Goal: Register for event/course: Sign up to attend an event or enroll in a course

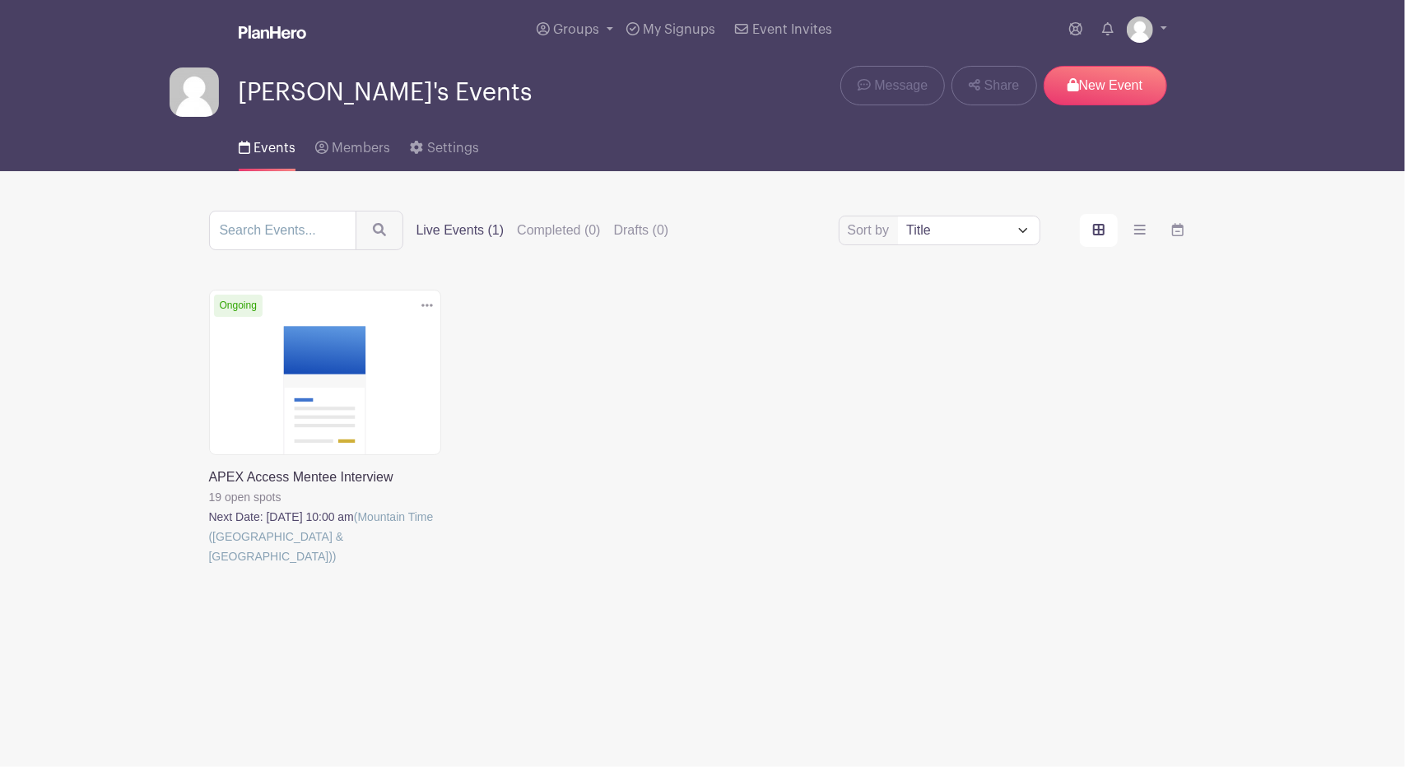
click at [209, 566] on link at bounding box center [209, 566] width 0 height 0
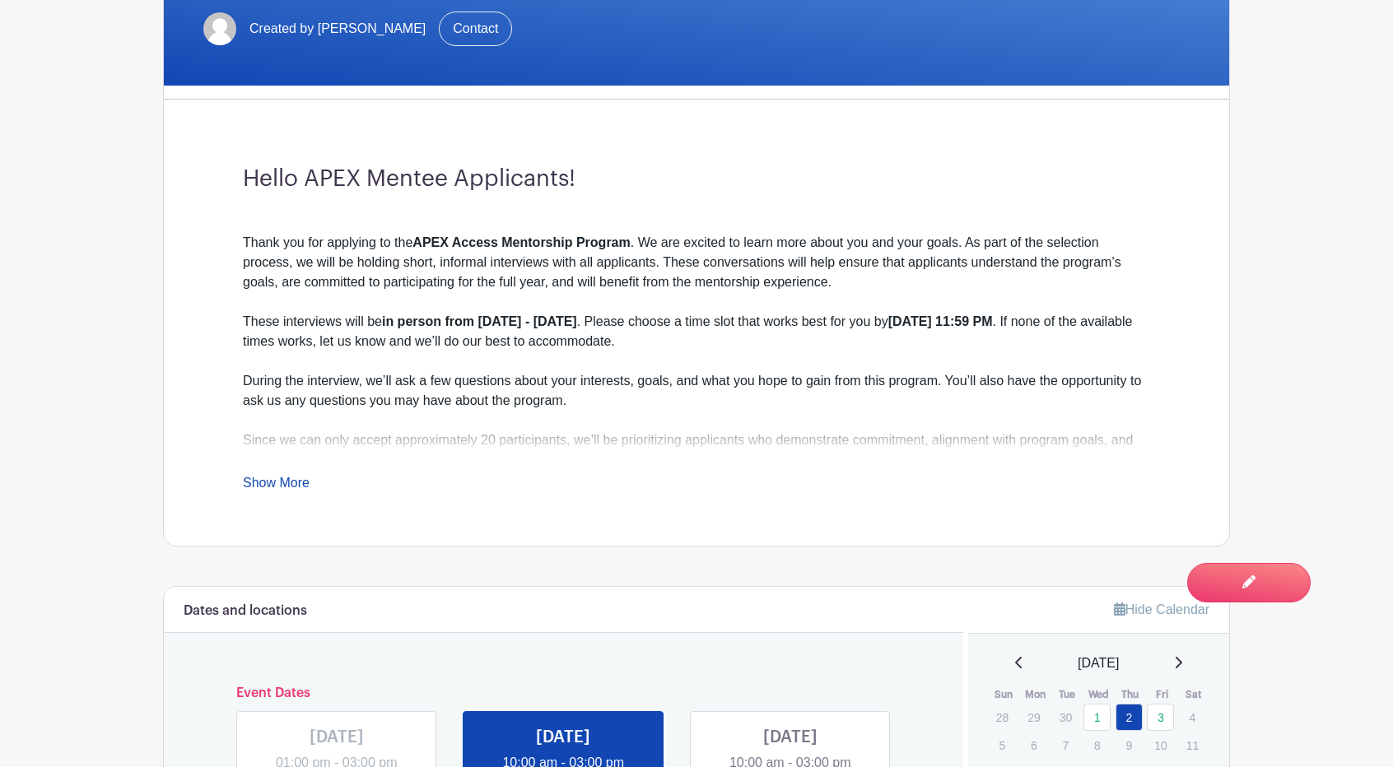
scroll to position [741, 0]
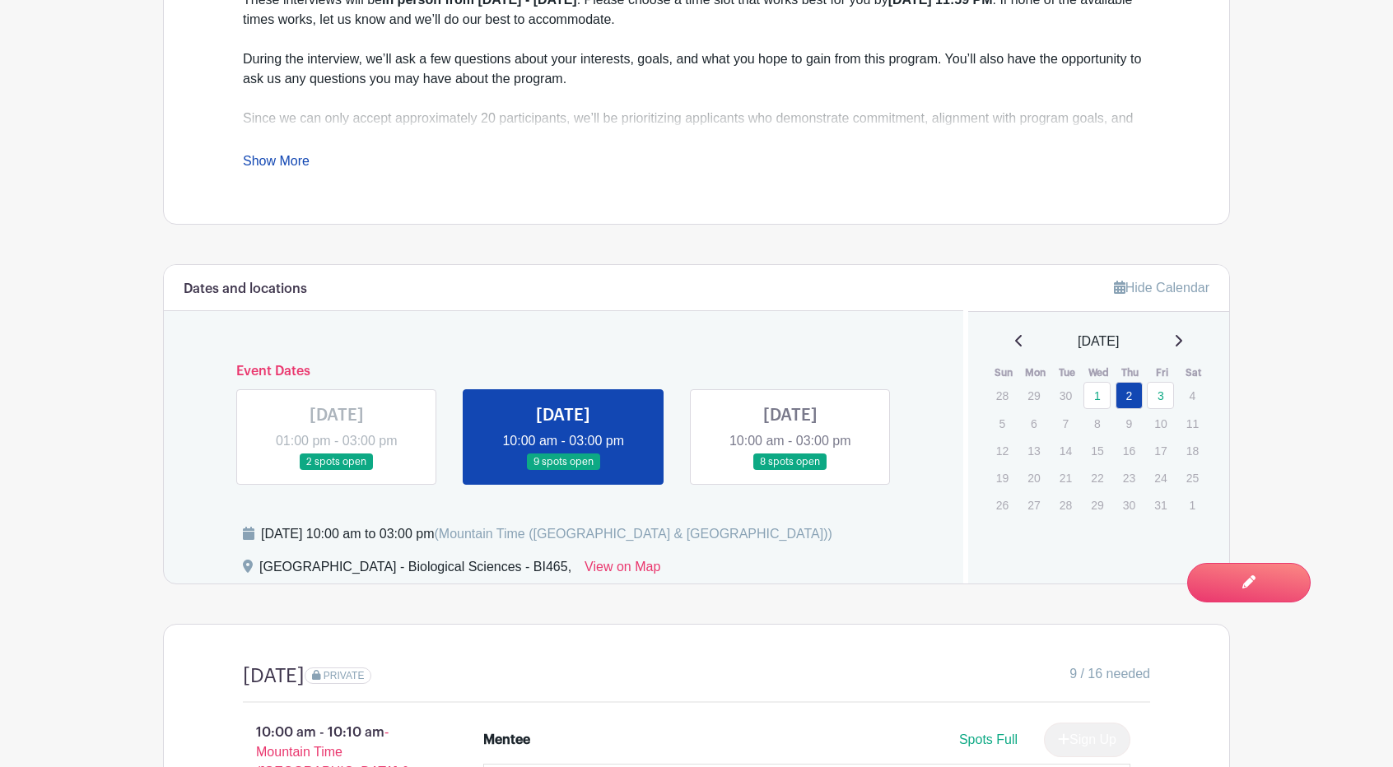
click at [790, 471] on link at bounding box center [790, 471] width 0 height 0
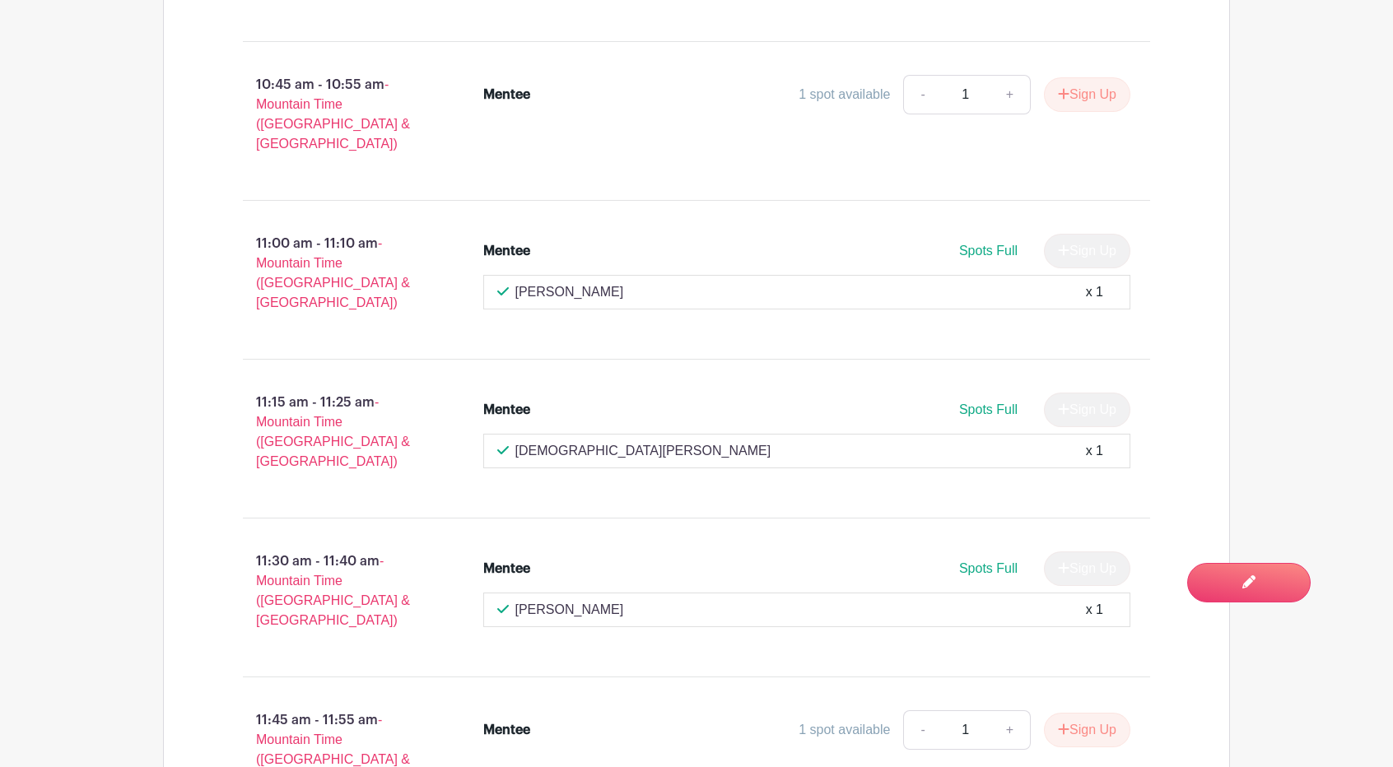
scroll to position [1893, 0]
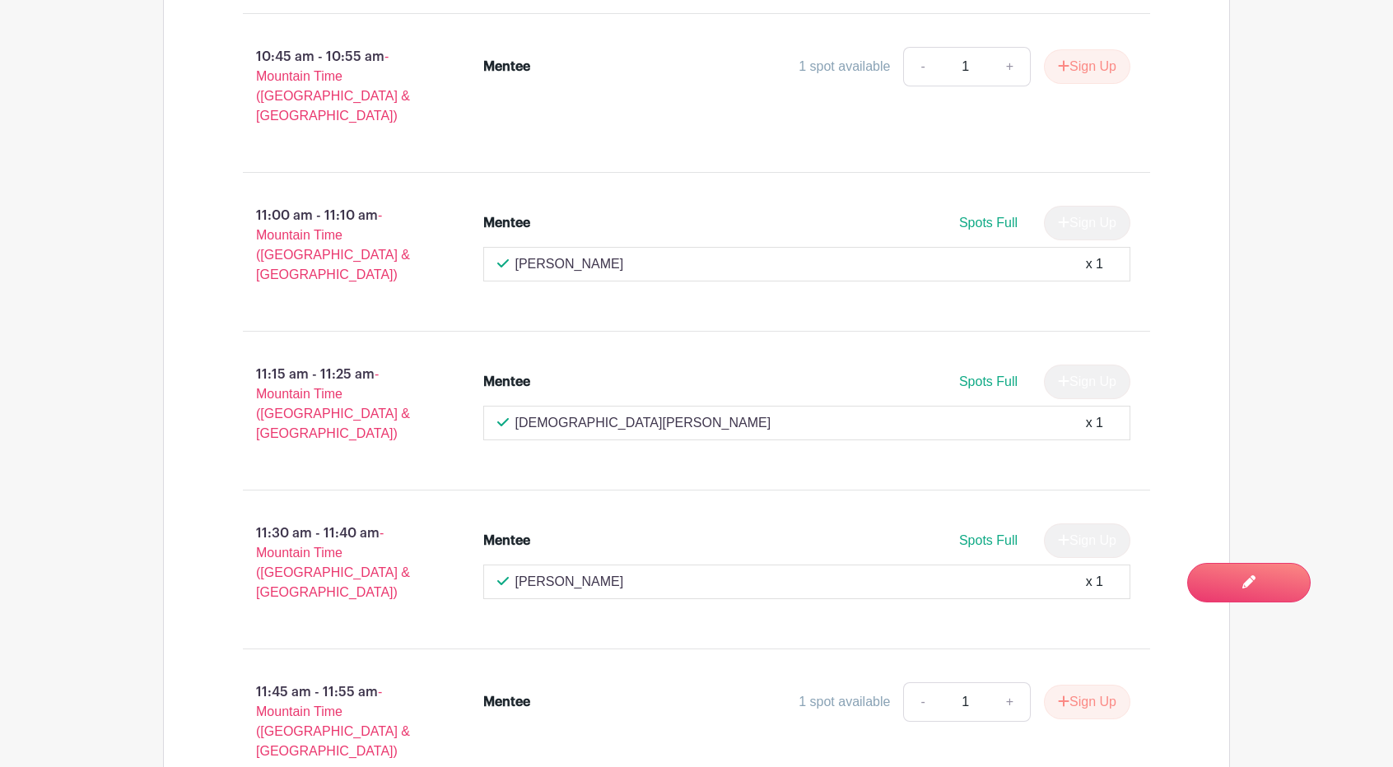
drag, startPoint x: 507, startPoint y: 473, endPoint x: 628, endPoint y: 475, distance: 121.0
click at [628, 572] on div "[PERSON_NAME] x 1" at bounding box center [807, 582] width 620 height 20
click at [323, 517] on p "11:30 am - 11:40 am - Mountain Time ([GEOGRAPHIC_DATA] & [GEOGRAPHIC_DATA])" at bounding box center [336, 563] width 240 height 92
drag, startPoint x: 279, startPoint y: 425, endPoint x: 324, endPoint y: 426, distance: 45.3
click at [324, 517] on p "11:30 am - 11:40 am - Mountain Time ([GEOGRAPHIC_DATA] & [GEOGRAPHIC_DATA])" at bounding box center [336, 563] width 240 height 92
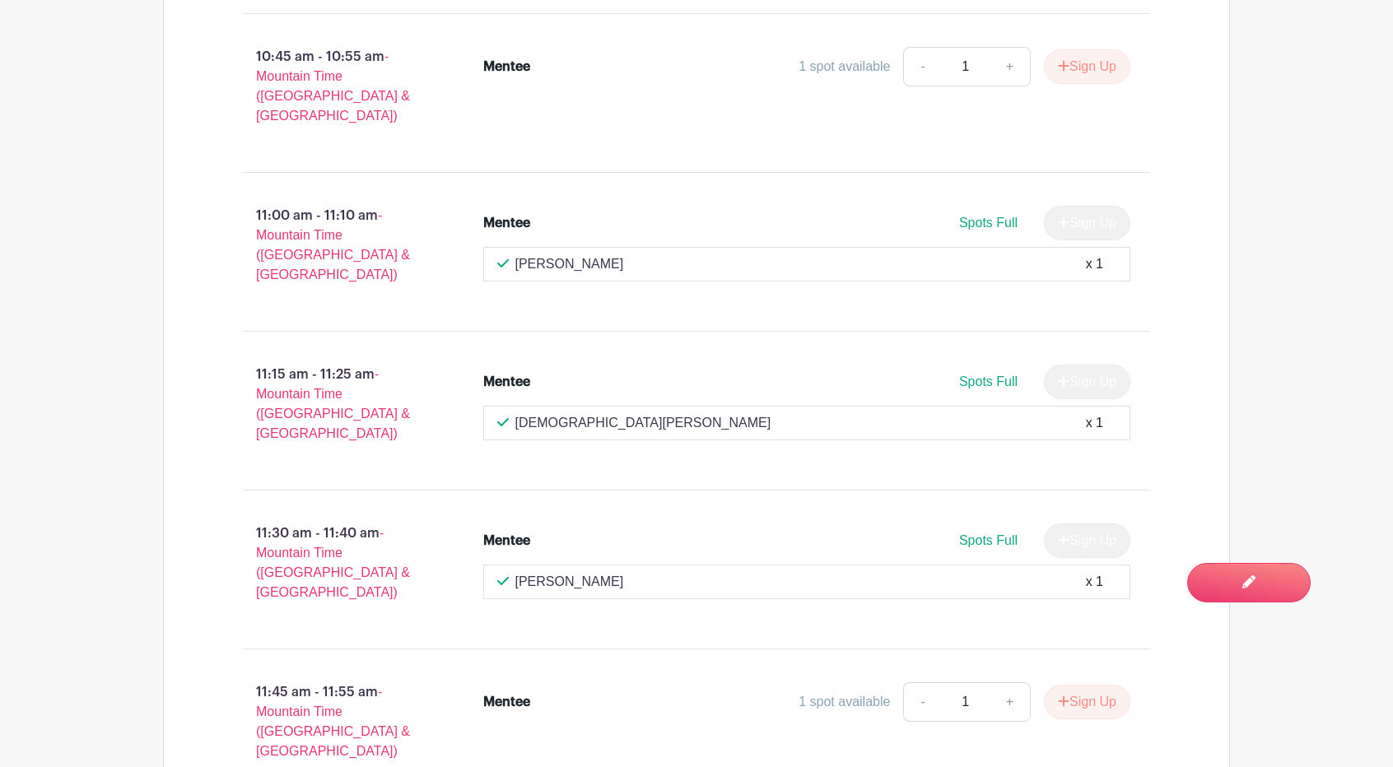
click at [457, 517] on div "Mentee Spots Full Sign Up [PERSON_NAME] x 1" at bounding box center [817, 569] width 720 height 105
drag, startPoint x: 511, startPoint y: 468, endPoint x: 660, endPoint y: 467, distance: 149.0
click at [660, 572] on div "[PERSON_NAME] x 1" at bounding box center [807, 582] width 620 height 20
copy p "[PERSON_NAME]"
click at [418, 517] on div "11:30 am - 11:40 am - Mountain Time ([GEOGRAPHIC_DATA] & [GEOGRAPHIC_DATA])" at bounding box center [336, 569] width 240 height 105
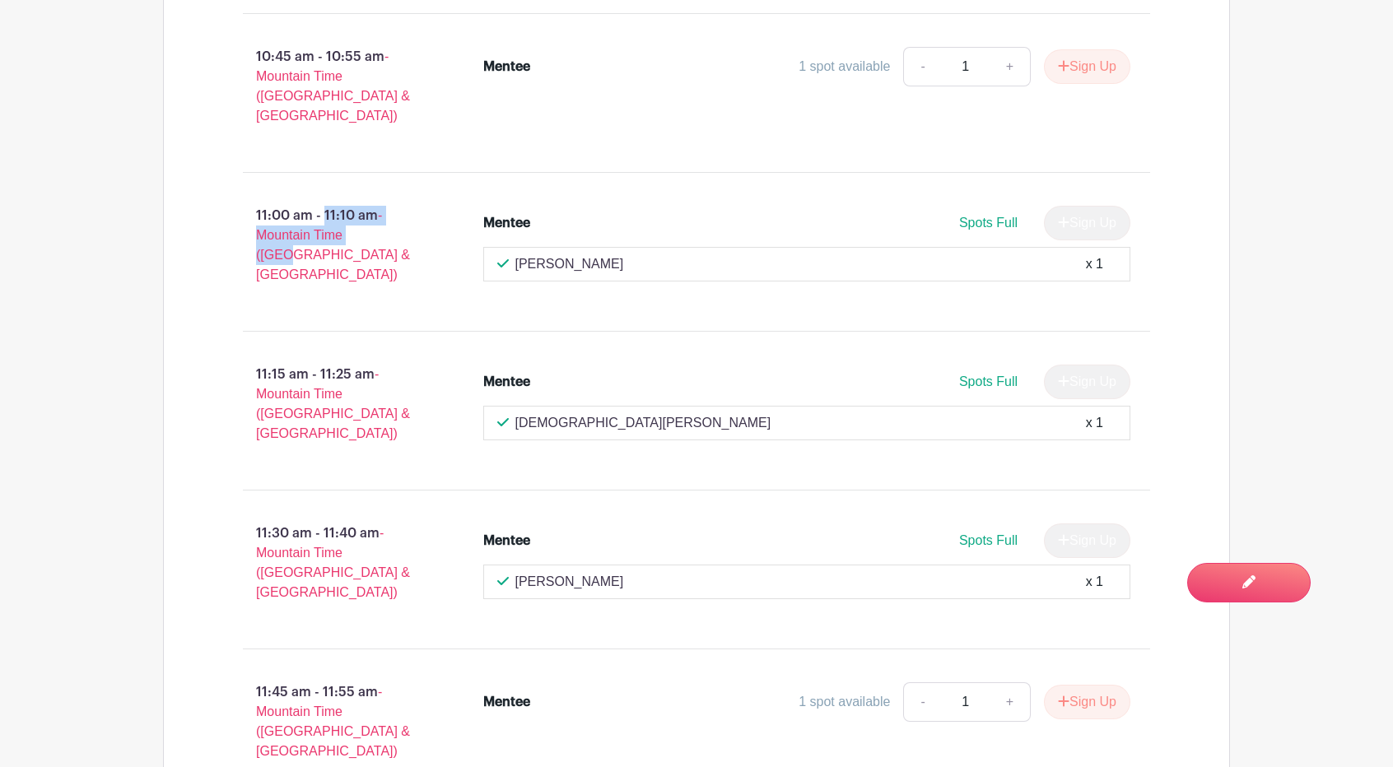
drag, startPoint x: 257, startPoint y: 134, endPoint x: 413, endPoint y: 151, distance: 157.3
click at [413, 199] on p "11:00 am - 11:10 am - Mountain Time ([GEOGRAPHIC_DATA] & [GEOGRAPHIC_DATA])" at bounding box center [336, 245] width 240 height 92
click at [400, 199] on p "11:00 am - 11:10 am - Mountain Time ([GEOGRAPHIC_DATA] & [GEOGRAPHIC_DATA])" at bounding box center [336, 245] width 240 height 92
drag, startPoint x: 514, startPoint y: 189, endPoint x: 658, endPoint y: 190, distance: 144.0
click at [658, 254] on div "[PERSON_NAME] x 1" at bounding box center [807, 264] width 620 height 20
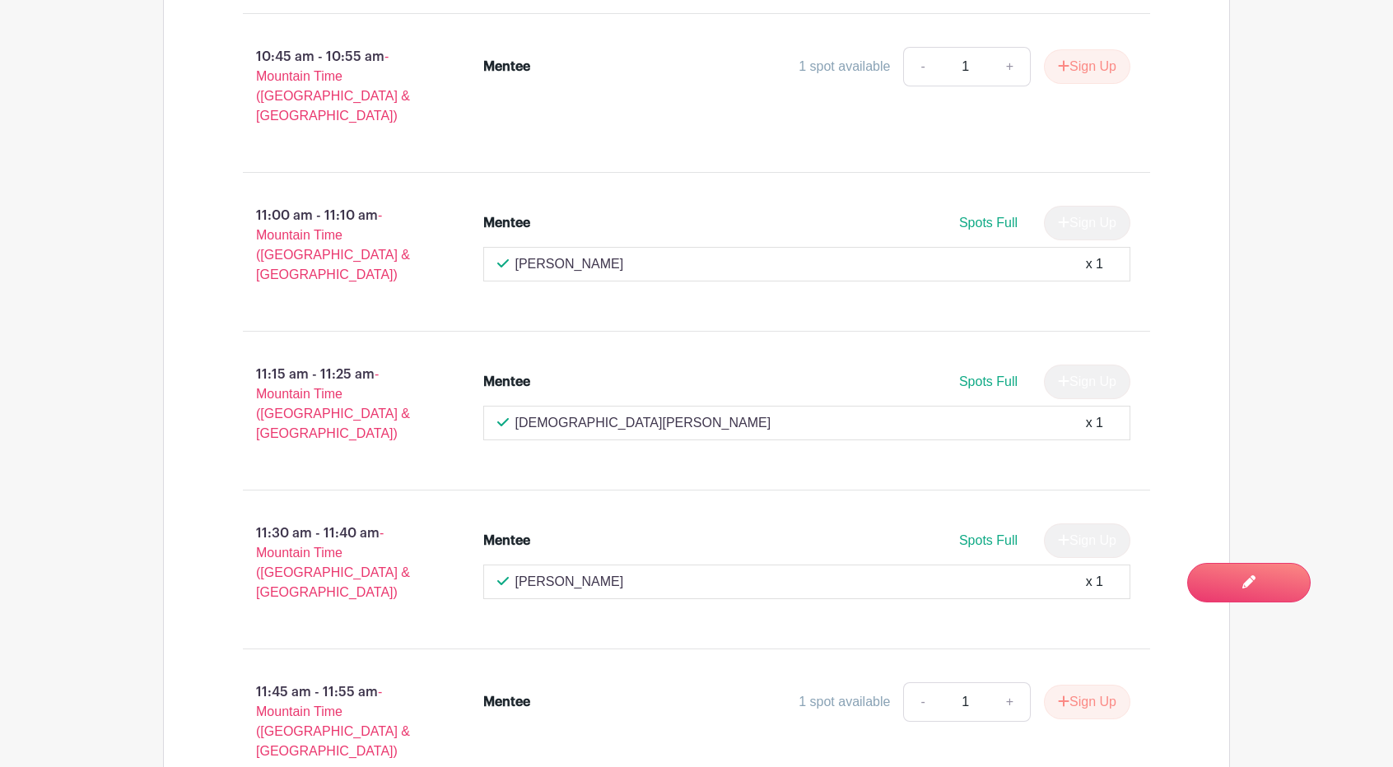
copy p "[PERSON_NAME]"
drag, startPoint x: 258, startPoint y: 141, endPoint x: 309, endPoint y: 143, distance: 51.1
click at [309, 199] on p "11:00 am - 11:10 am - Mountain Time ([GEOGRAPHIC_DATA] & [GEOGRAPHIC_DATA])" at bounding box center [336, 245] width 240 height 92
